Goal: Navigation & Orientation: Find specific page/section

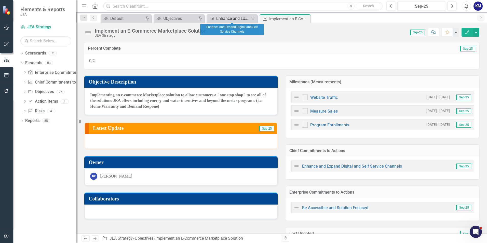
click at [241, 18] on div "Enhance and Expand Digital and Self Service Channels" at bounding box center [233, 18] width 34 height 6
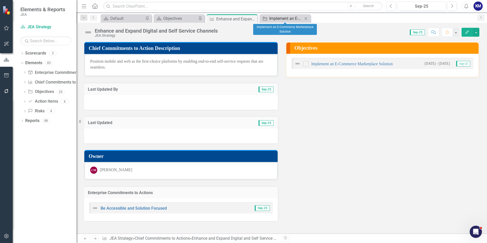
click at [279, 19] on div "Implement an E-Commerce Marketplace Solution" at bounding box center [286, 18] width 34 height 6
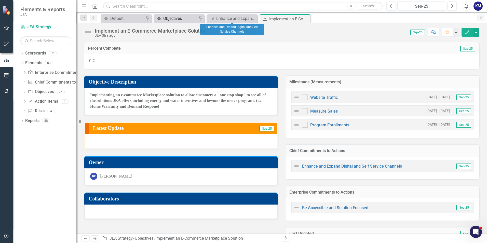
click at [174, 20] on div "Objectives" at bounding box center [180, 18] width 34 height 6
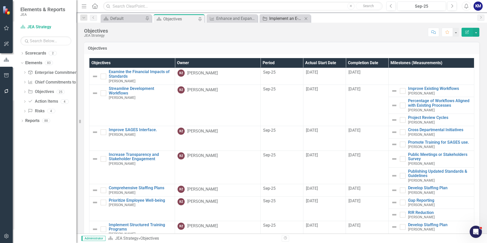
click at [268, 16] on link "Objective Implement an E-Commerce Marketplace Solution" at bounding box center [282, 18] width 42 height 6
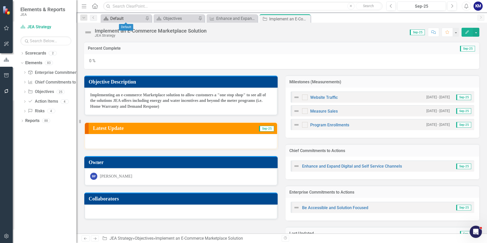
click at [132, 18] on div "Default" at bounding box center [127, 18] width 34 height 6
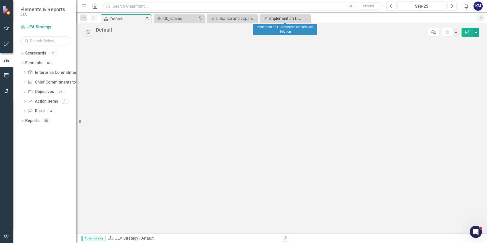
click at [278, 21] on div "Implement an E-Commerce Marketplace Solution" at bounding box center [286, 18] width 34 height 6
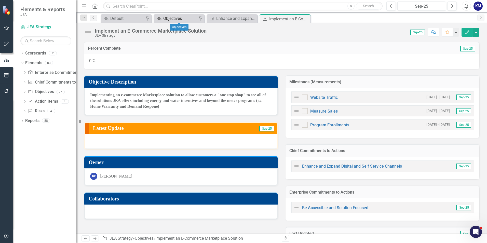
click at [179, 18] on div "Objectives" at bounding box center [180, 18] width 34 height 6
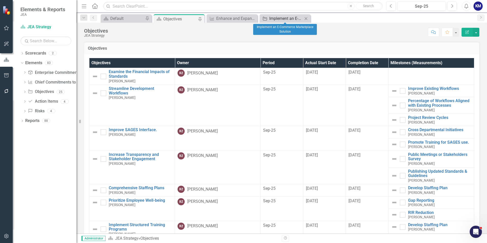
click at [277, 18] on div "Implement an E-Commerce Marketplace Solution" at bounding box center [286, 18] width 34 height 6
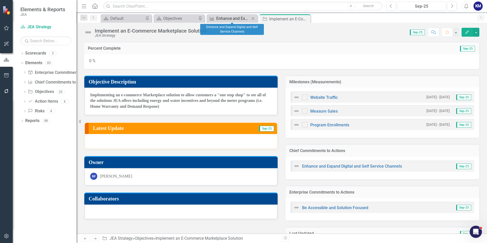
click at [221, 17] on div "Enhance and Expand Digital and Self Service Channels" at bounding box center [233, 18] width 34 height 6
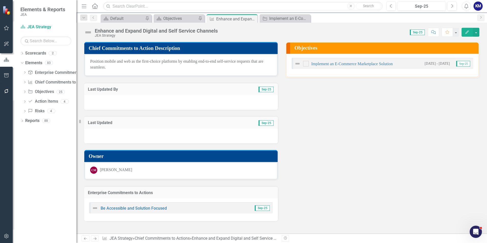
click at [184, 15] on div "Scorecard Objectives Pin" at bounding box center [179, 18] width 51 height 8
click at [184, 19] on div "Objectives" at bounding box center [180, 18] width 34 height 6
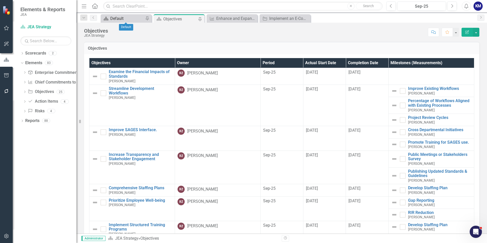
click at [107, 17] on icon "Scorecard" at bounding box center [105, 19] width 5 height 4
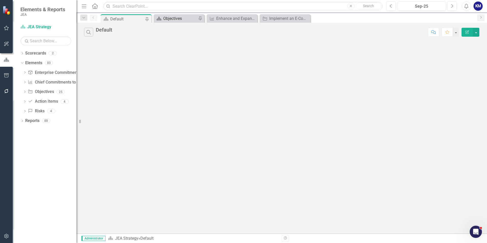
click at [181, 21] on div "Objectives" at bounding box center [180, 18] width 34 height 6
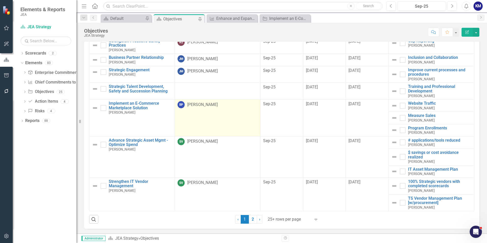
scroll to position [29, 0]
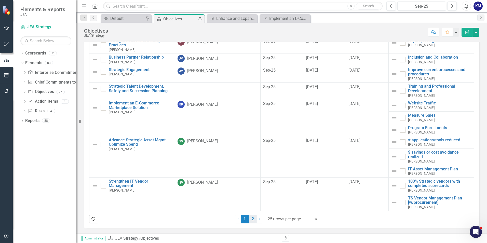
click at [249, 220] on link "2" at bounding box center [253, 219] width 8 height 9
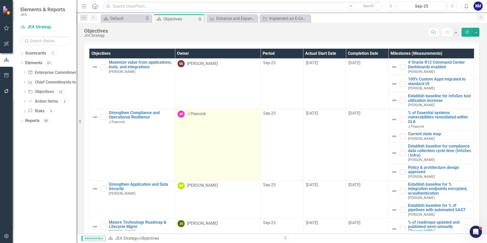
scroll to position [0, 0]
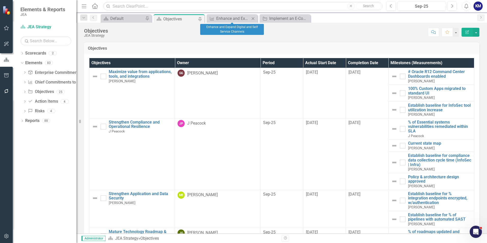
click at [254, 20] on icon "Close" at bounding box center [252, 19] width 5 height 4
click at [254, 19] on icon "Close" at bounding box center [252, 19] width 5 height 4
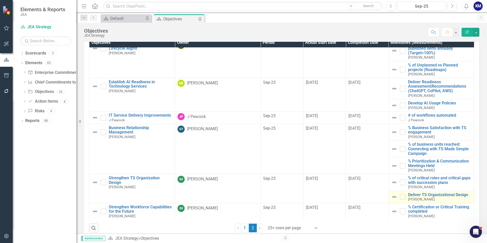
scroll to position [29, 0]
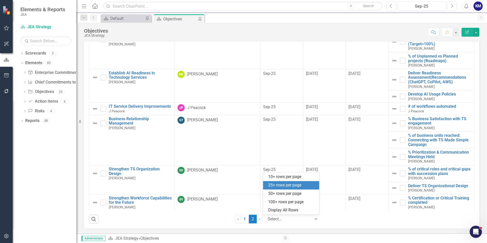
click at [311, 220] on div "Select..." at bounding box center [289, 219] width 48 height 9
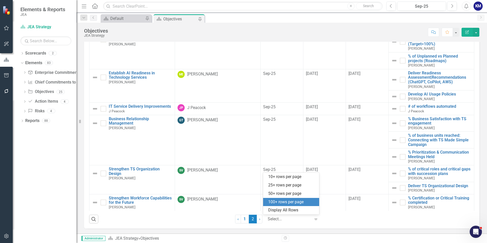
click at [291, 202] on div "100+ rows per page" at bounding box center [292, 202] width 48 height 6
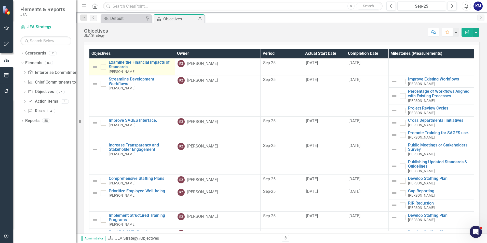
scroll to position [0, 0]
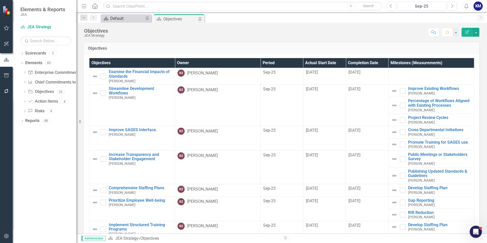
click at [135, 18] on div "Default" at bounding box center [127, 18] width 34 height 6
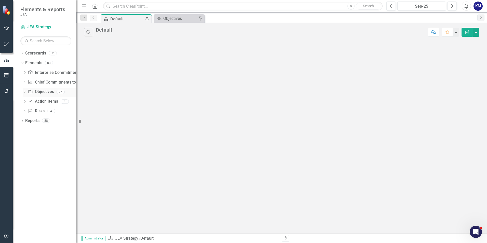
click at [24, 92] on icon "Dropdown" at bounding box center [25, 92] width 4 height 3
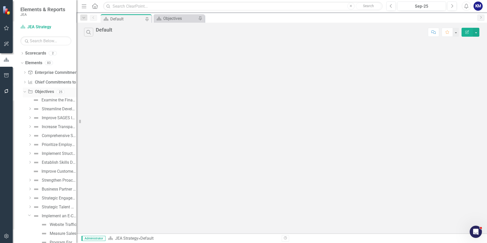
click at [24, 92] on icon "Dropdown" at bounding box center [24, 92] width 3 height 4
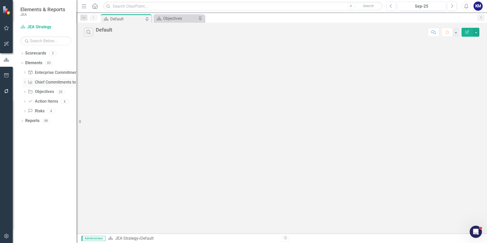
click at [24, 83] on icon "Dropdown" at bounding box center [25, 82] width 4 height 3
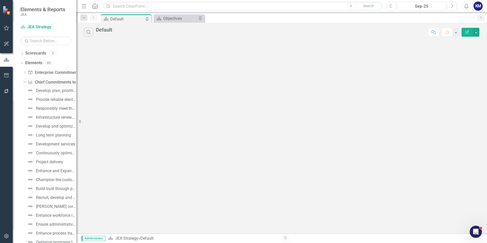
click at [24, 83] on icon "Dropdown" at bounding box center [24, 82] width 3 height 4
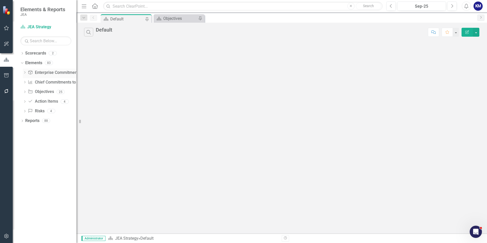
click at [27, 74] on div "Dropdown Enterprise Commitments to Action Enterprise Commitments to Actions 9" at bounding box center [49, 74] width 53 height 10
click at [26, 72] on icon "Dropdown" at bounding box center [25, 73] width 4 height 3
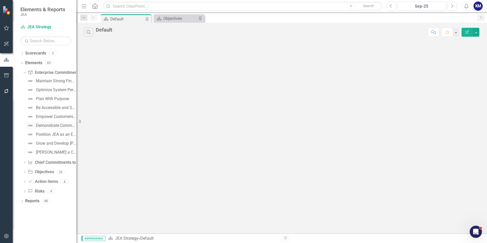
click at [52, 127] on div "Demonstrate Community Responsibility" at bounding box center [56, 125] width 41 height 5
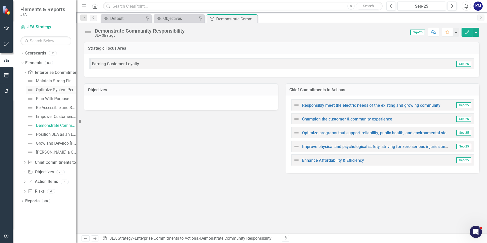
click at [55, 91] on div "Optimize System Performance" at bounding box center [56, 90] width 41 height 5
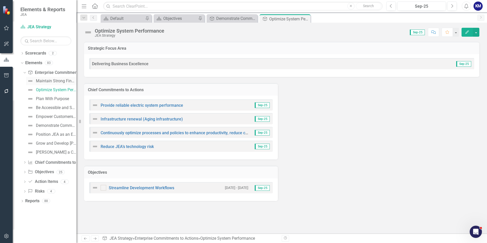
click at [44, 80] on div "Maintain Strong Financial Health" at bounding box center [56, 81] width 41 height 5
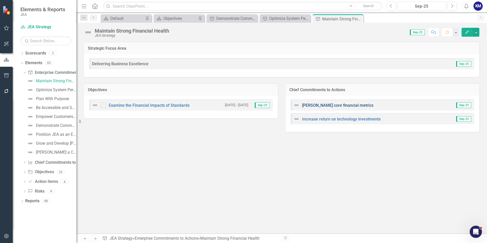
click at [340, 106] on link "[PERSON_NAME] core financial metrics" at bounding box center [337, 105] width 71 height 5
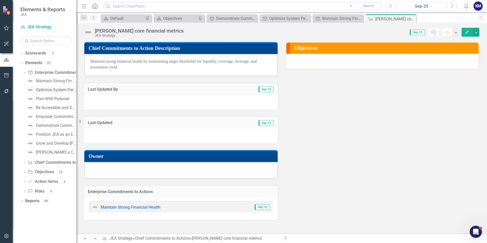
click at [50, 91] on div "Optimize System Performance" at bounding box center [56, 90] width 41 height 5
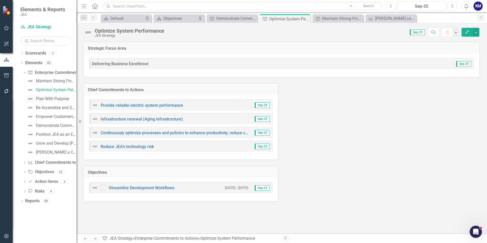
click at [51, 96] on link "Plan With Purpose" at bounding box center [47, 99] width 43 height 8
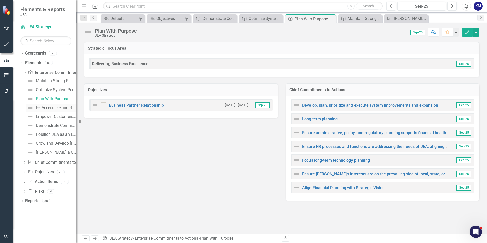
click at [52, 105] on div "Be Accessible and Solution Focused" at bounding box center [56, 107] width 41 height 5
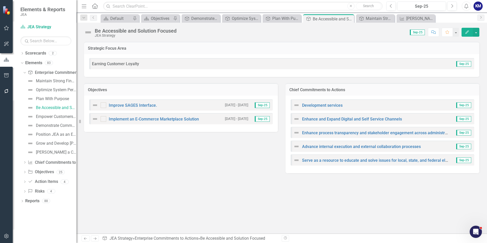
click at [179, 35] on div "Be Accessible and Solution Focused JEA Strategy" at bounding box center [137, 32] width 84 height 9
click at [245, 186] on div "Strategic Focus Area Earning Customer Loyalty Sep-25 Objectives Improve SAGES I…" at bounding box center [281, 138] width 411 height 192
